Goal: Task Accomplishment & Management: Manage account settings

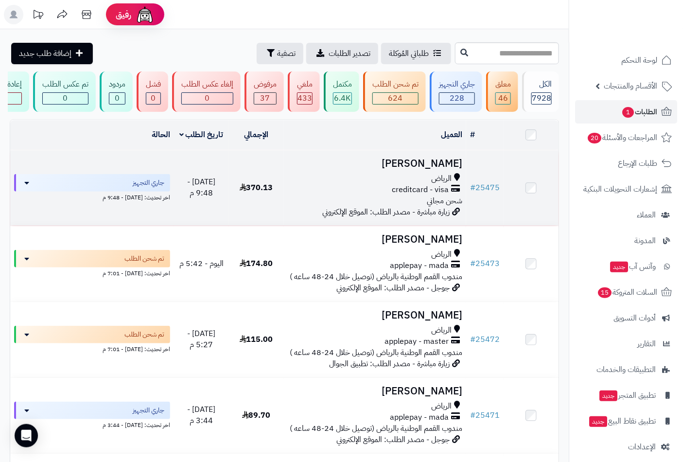
click at [441, 169] on h3 "[PERSON_NAME]" at bounding box center [375, 163] width 175 height 11
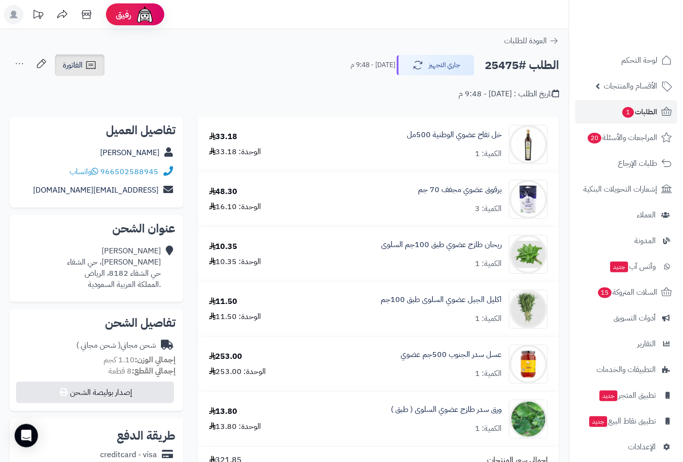
click at [71, 66] on span "الفاتورة" at bounding box center [73, 65] width 20 height 12
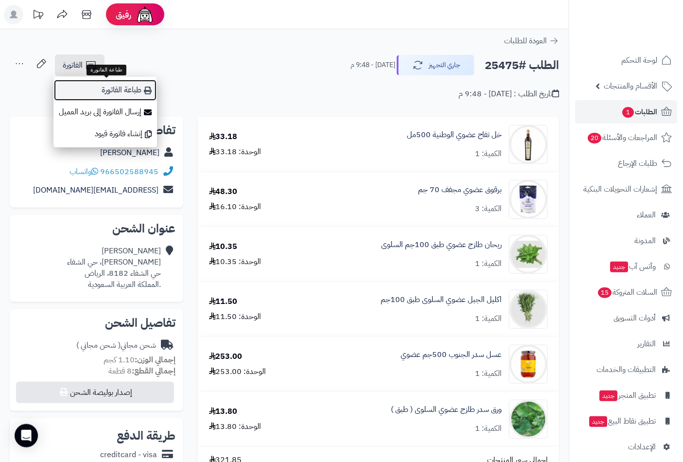
click at [113, 88] on link "طباعة الفاتورة" at bounding box center [105, 90] width 104 height 22
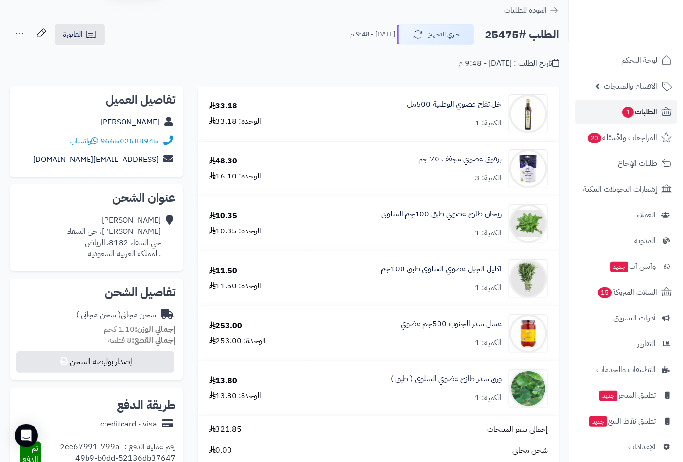
scroll to position [45, 0]
